Goal: Task Accomplishment & Management: Use online tool/utility

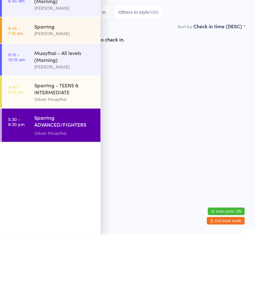
click at [29, 181] on link "5:30 - 6:30 pm Sparring ADVANCED/FIGHTERS (Invite only) Urban Muaythai" at bounding box center [51, 197] width 98 height 33
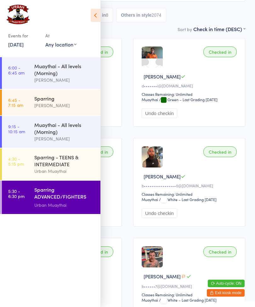
click at [95, 17] on icon at bounding box center [96, 15] width 10 height 13
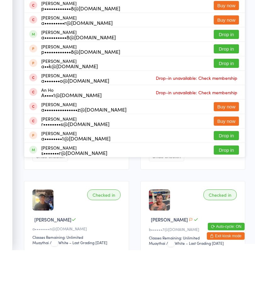
type input "A"
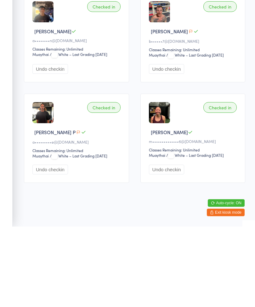
scroll to position [243, 0]
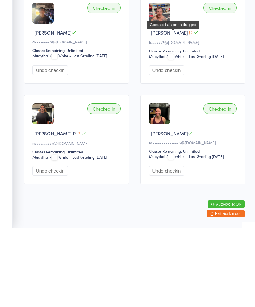
click at [189, 110] on icon "button" at bounding box center [191, 112] width 4 height 4
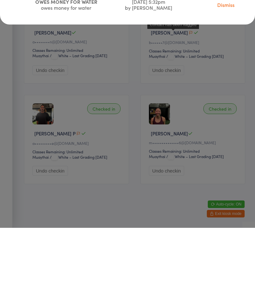
scroll to position [230, 0]
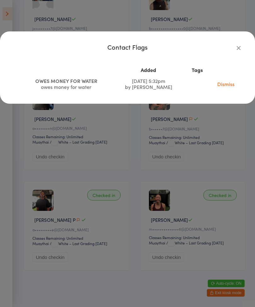
click at [229, 82] on link "Dismiss" at bounding box center [225, 83] width 17 height 7
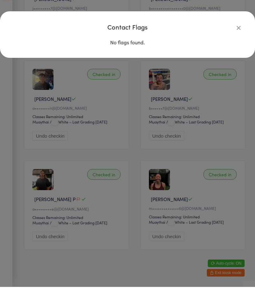
scroll to position [250, 0]
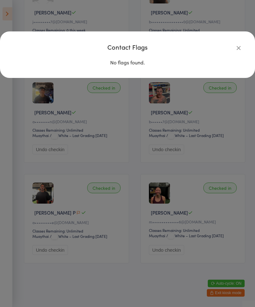
click at [235, 51] on button "button" at bounding box center [239, 48] width 8 height 8
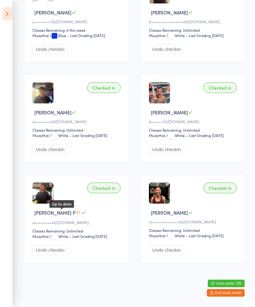
click at [81, 210] on icon at bounding box center [83, 212] width 5 height 5
click at [76, 211] on icon "button" at bounding box center [78, 213] width 4 height 4
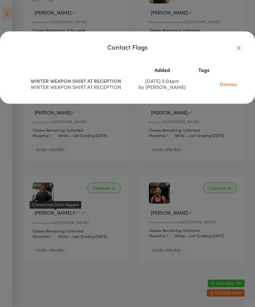
click at [240, 47] on icon "button" at bounding box center [238, 47] width 7 height 7
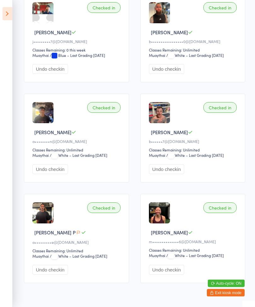
scroll to position [0, 0]
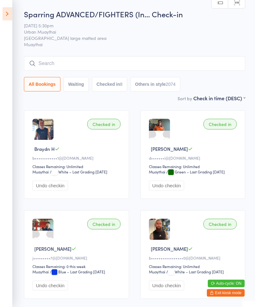
click at [51, 64] on input "search" at bounding box center [134, 63] width 221 height 14
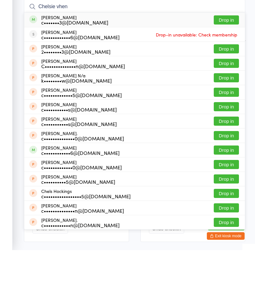
type input "Chelsie vhen"
click at [222, 72] on button "Drop in" at bounding box center [225, 76] width 25 height 9
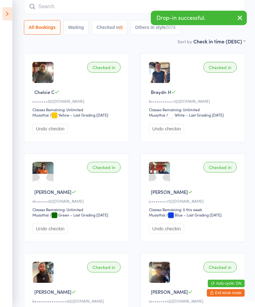
click at [82, 9] on input "search" at bounding box center [134, 6] width 221 height 14
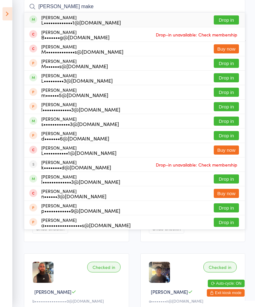
type input "[PERSON_NAME] make"
click at [224, 21] on button "Drop in" at bounding box center [225, 19] width 25 height 9
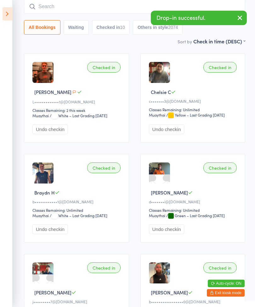
click at [51, 6] on input "search" at bounding box center [134, 6] width 221 height 14
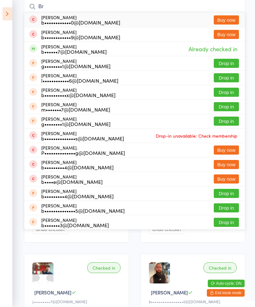
type input "B"
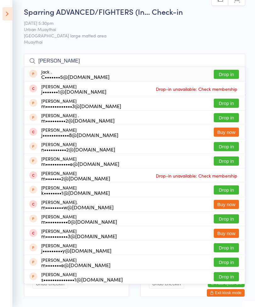
scroll to position [0, 0]
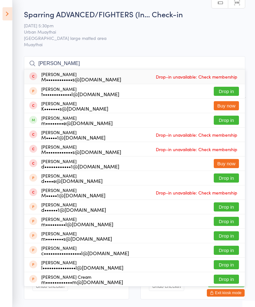
type input "[PERSON_NAME]"
click at [224, 120] on button "Drop in" at bounding box center [225, 120] width 25 height 9
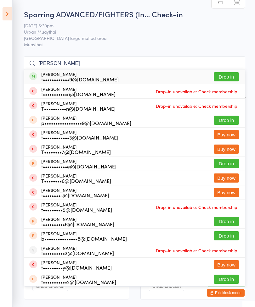
type input "[PERSON_NAME]"
click at [227, 79] on button "Drop in" at bounding box center [225, 76] width 25 height 9
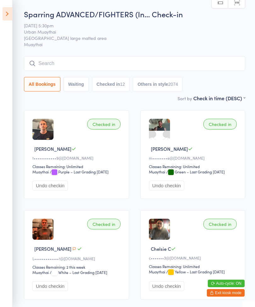
click at [45, 63] on input "search" at bounding box center [134, 63] width 221 height 14
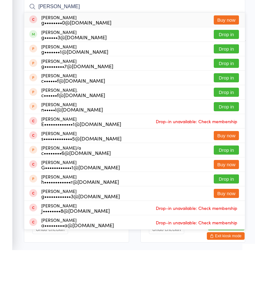
type input "[PERSON_NAME]"
click at [229, 87] on button "Drop in" at bounding box center [225, 91] width 25 height 9
